Goal: Task Accomplishment & Management: Use online tool/utility

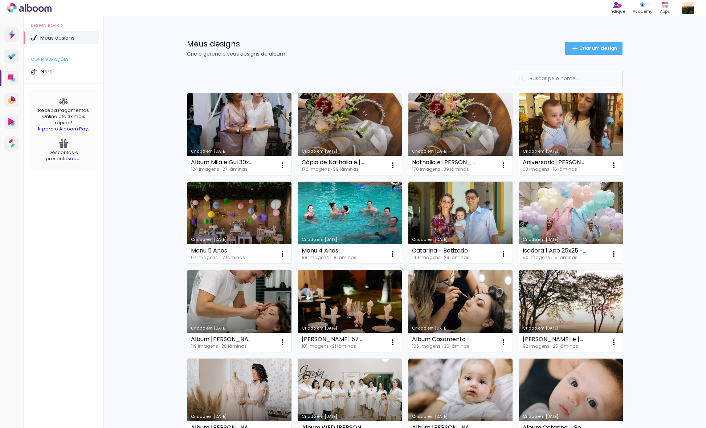
click at [340, 128] on link "Criado em [DATE]" at bounding box center [350, 134] width 104 height 82
